Goal: Task Accomplishment & Management: Manage account settings

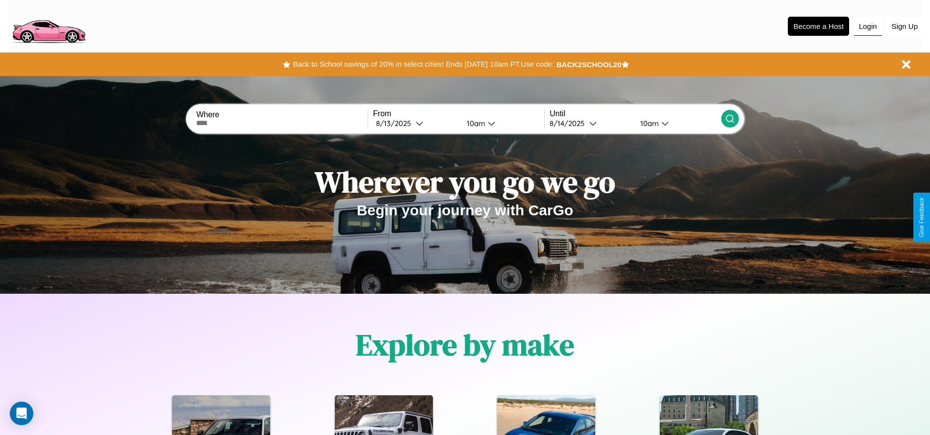
click at [867, 26] on button "Login" at bounding box center [868, 26] width 28 height 19
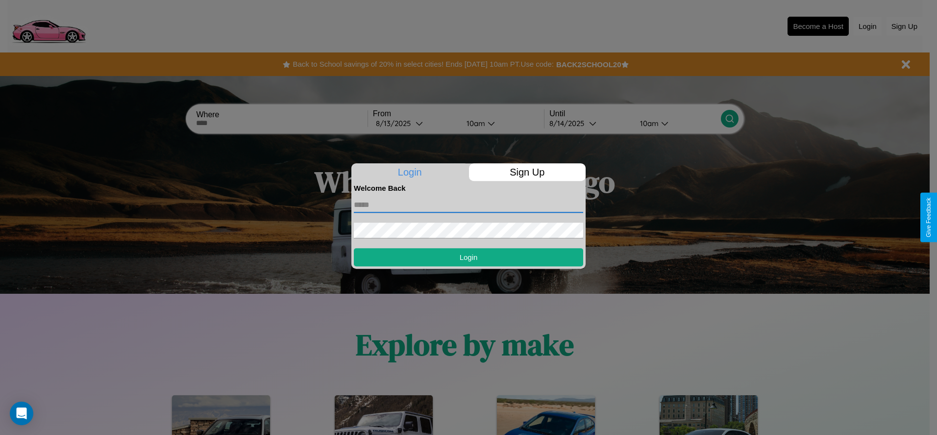
click at [469, 204] on input "text" at bounding box center [468, 205] width 229 height 16
type input "**********"
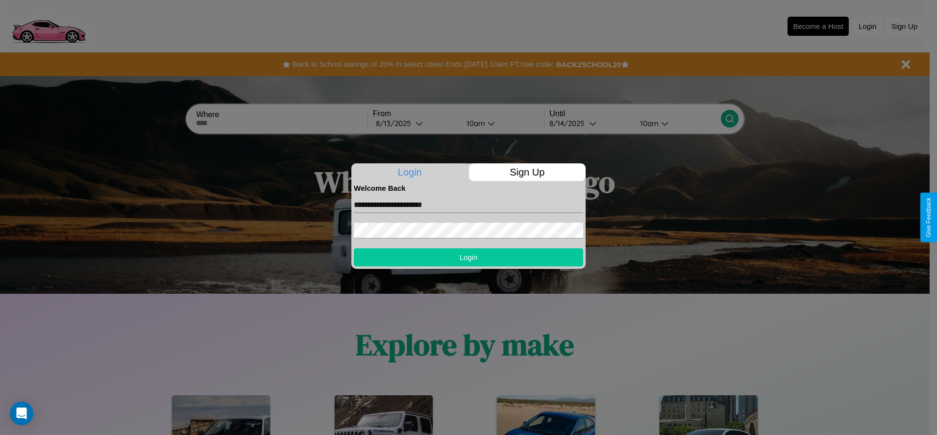
click at [469, 257] on button "Login" at bounding box center [468, 257] width 229 height 18
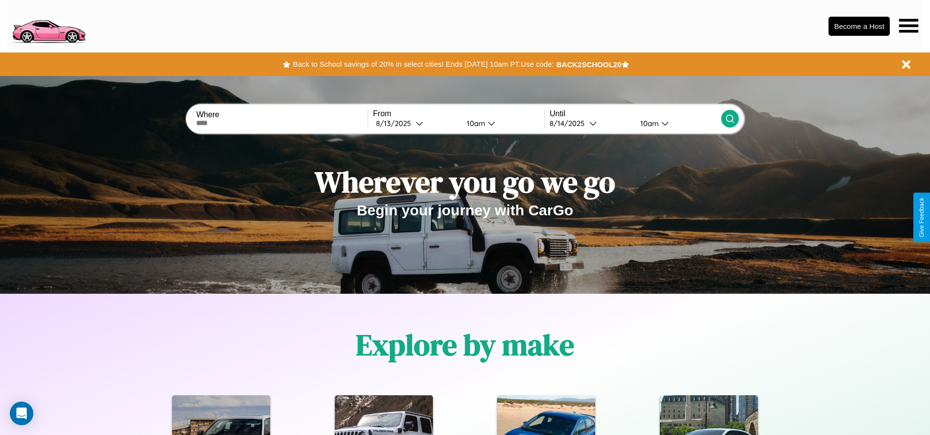
click at [908, 25] on icon at bounding box center [908, 26] width 19 height 14
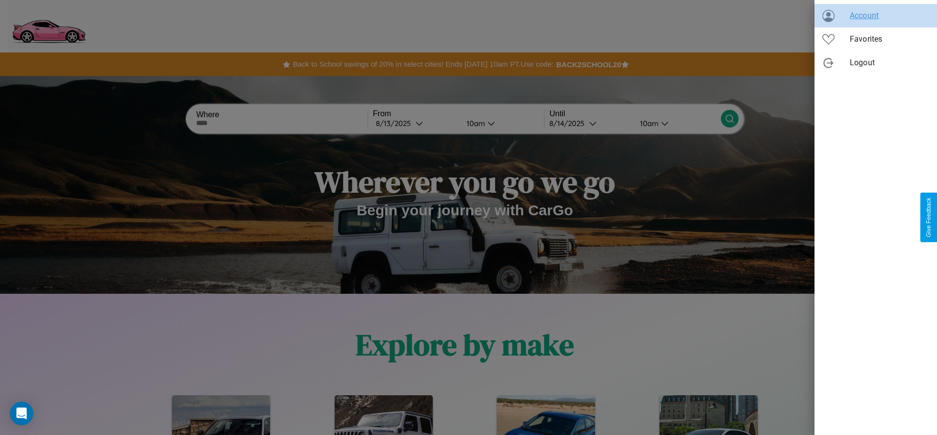
click at [876, 16] on span "Account" at bounding box center [889, 16] width 79 height 12
